Goal: Task Accomplishment & Management: Complete application form

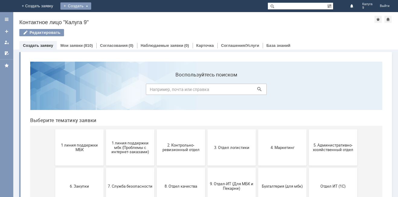
click at [91, 8] on div "Создать" at bounding box center [75, 5] width 31 height 7
click at [96, 7] on div "Создать" at bounding box center [80, 5] width 31 height 7
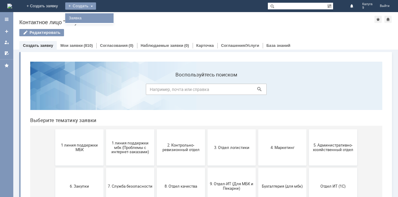
click at [112, 18] on link "Заявка" at bounding box center [89, 18] width 46 height 7
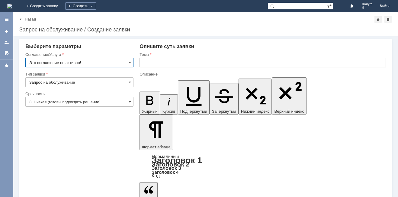
click at [92, 61] on input "Это соглашение не активно!" at bounding box center [79, 63] width 108 height 10
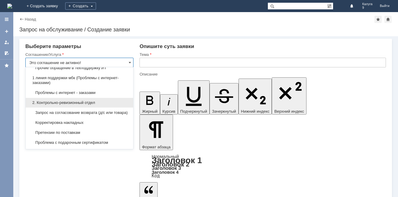
scroll to position [91, 0]
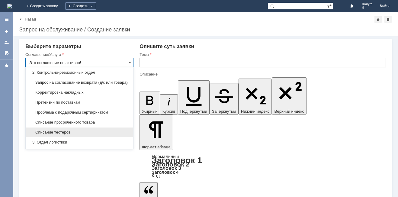
click at [49, 135] on span "Списание тестеров" at bounding box center [79, 132] width 100 height 5
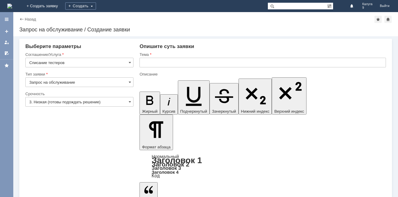
type input "Списание тестеров"
click at [38, 103] on input "3. Низкая (готовы подождать решение)" at bounding box center [79, 102] width 108 height 10
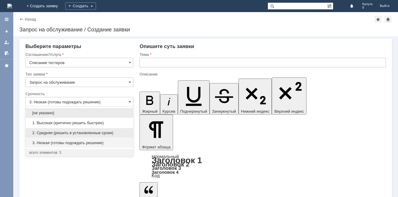
click at [42, 131] on span "2. Средняя (решить в установленные сроки)" at bounding box center [79, 133] width 100 height 5
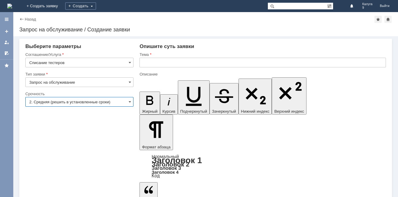
type input "2. Средняя (решить в установленные сроки)"
click at [153, 62] on input "text" at bounding box center [263, 63] width 247 height 10
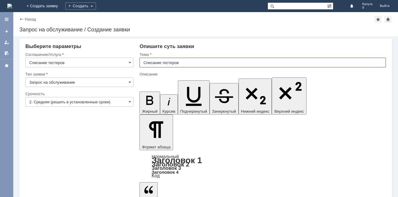
type input "Списание тестеров"
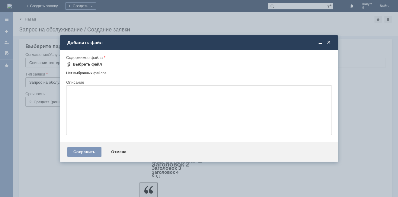
click at [83, 66] on div "Выбрать файл" at bounding box center [87, 64] width 29 height 5
click at [331, 44] on span at bounding box center [329, 42] width 6 height 5
